Goal: Find specific page/section

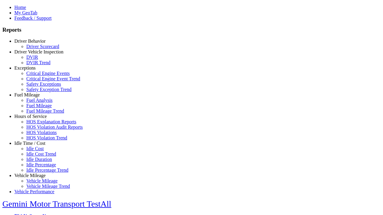
click at [34, 71] on link "Exceptions" at bounding box center [24, 67] width 21 height 5
click at [39, 87] on link "Safety Exceptions" at bounding box center [43, 84] width 35 height 5
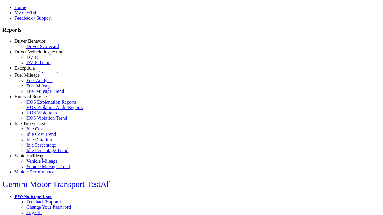
select select "**"
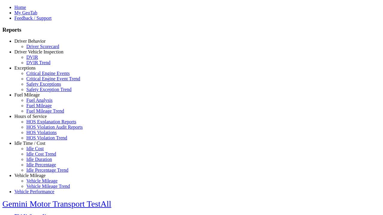
type input "**********"
